Goal: Navigation & Orientation: Find specific page/section

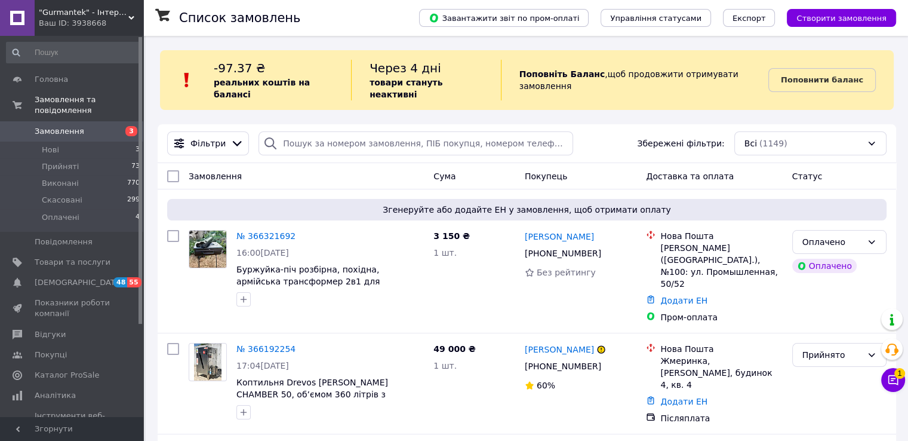
click at [122, 7] on span ""Gurmantek" - Інтернет-магазин" at bounding box center [84, 12] width 90 height 11
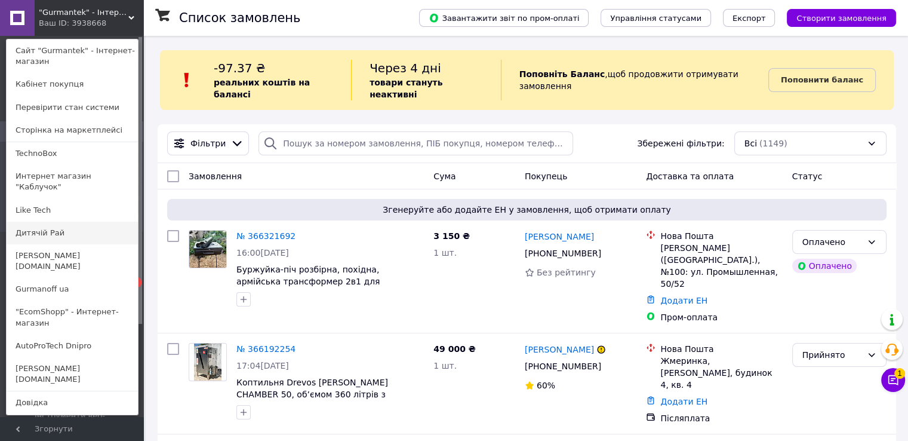
click at [29, 223] on link "Дитячій Рай" at bounding box center [72, 233] width 131 height 23
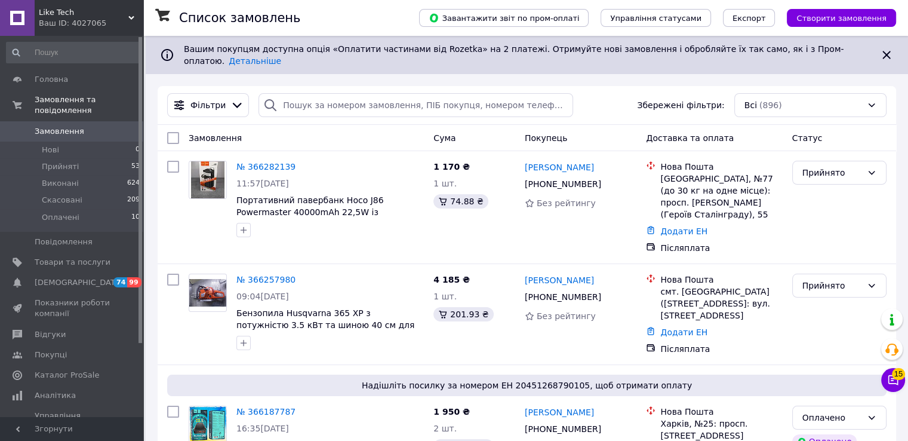
click at [103, 15] on span "Like Tech" at bounding box center [84, 12] width 90 height 11
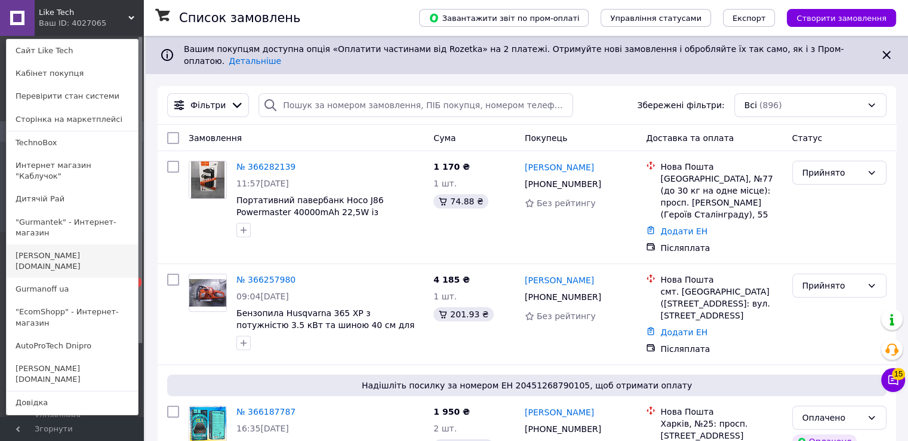
click at [60, 244] on link "[PERSON_NAME][DOMAIN_NAME]" at bounding box center [72, 260] width 131 height 33
